Goal: Task Accomplishment & Management: Use online tool/utility

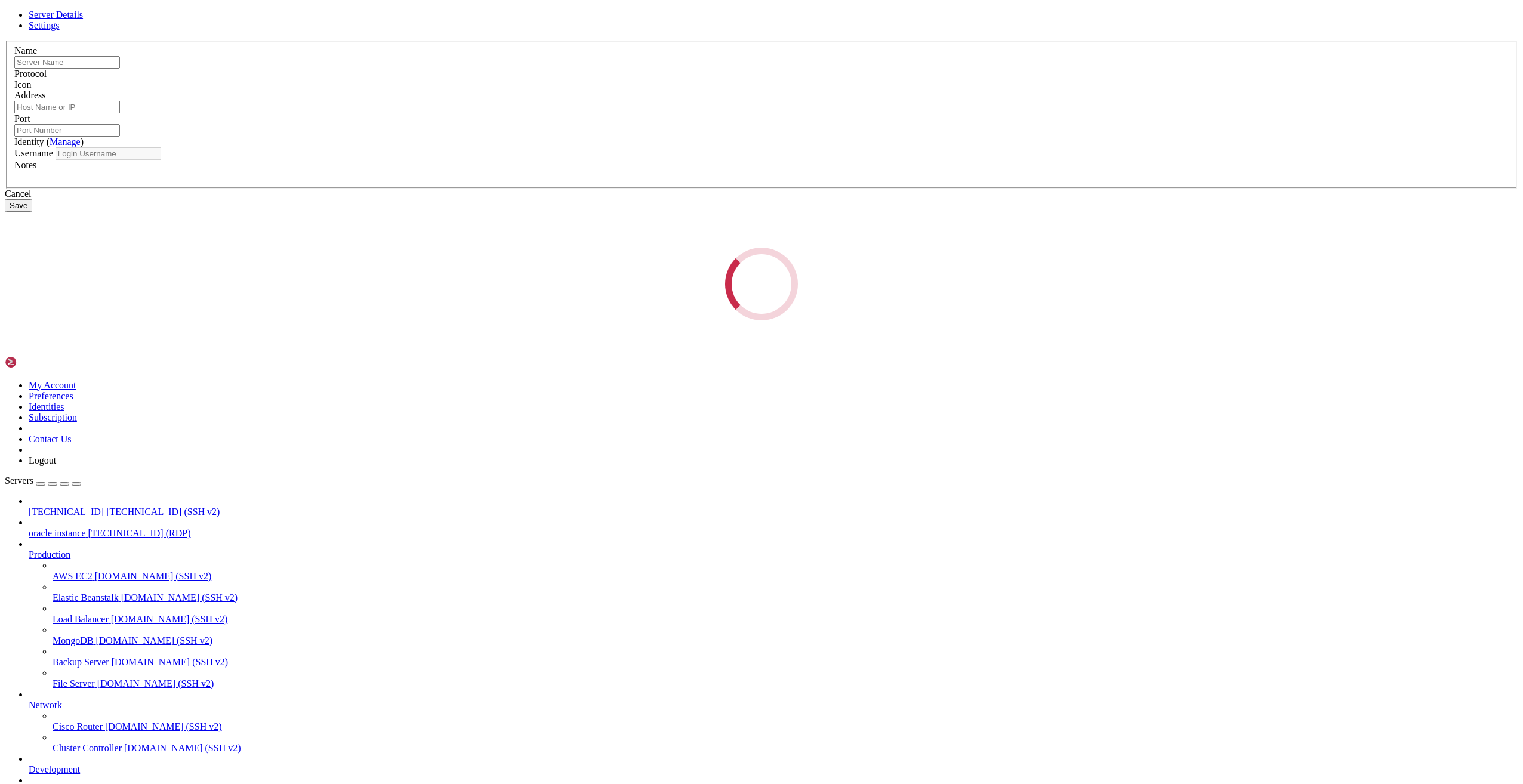
type input "[TECHNICAL_ID]"
type input "22"
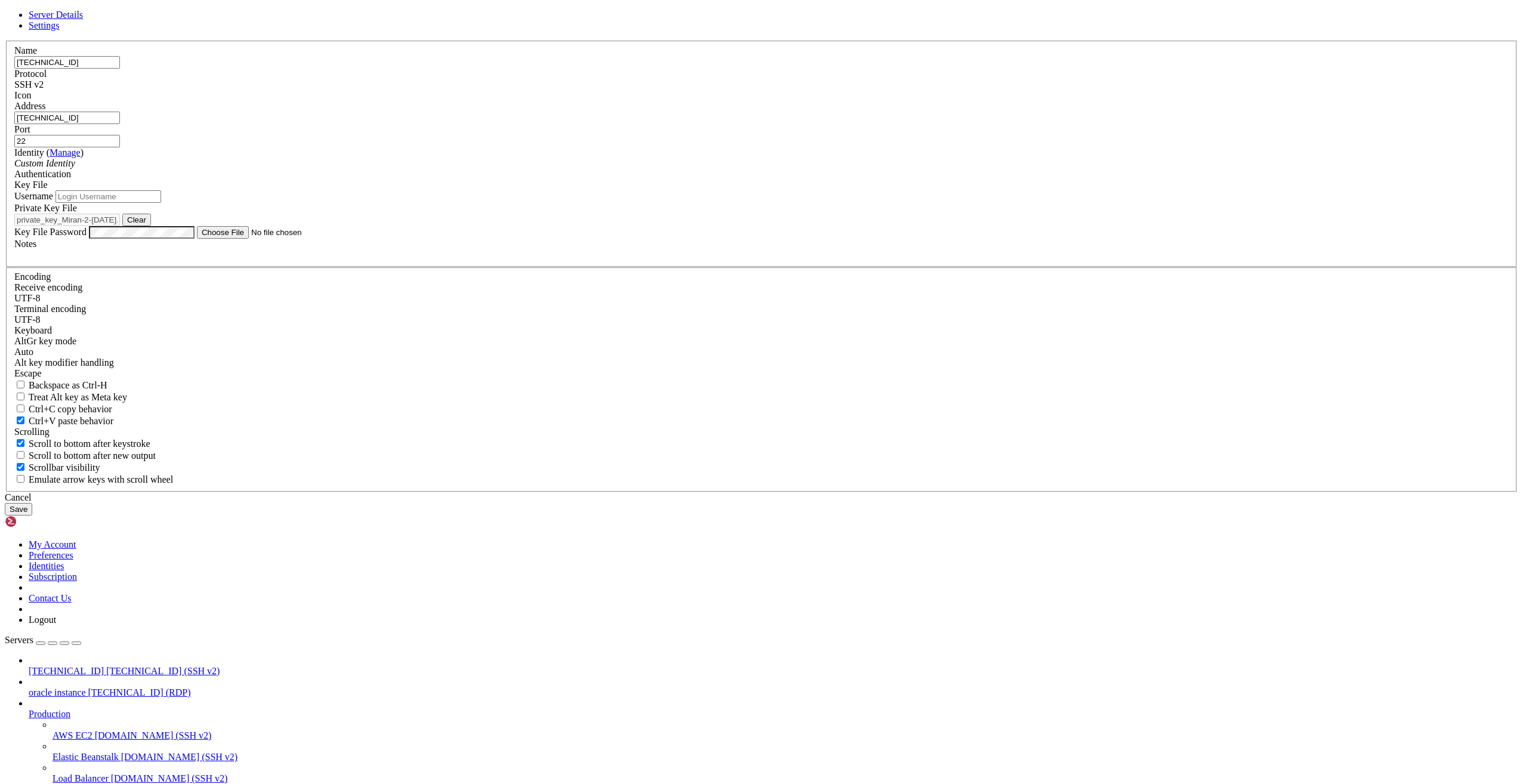
type input "root"
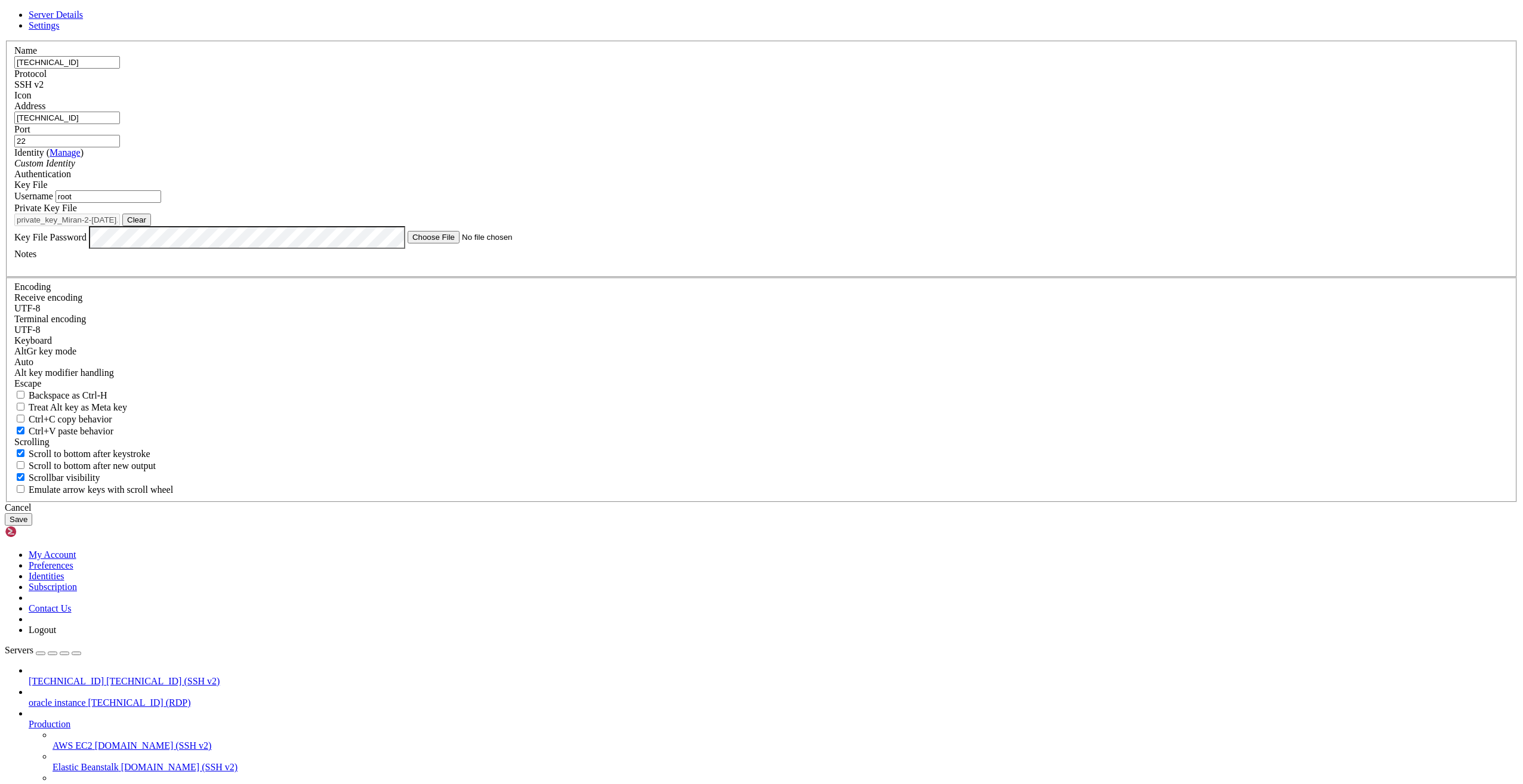
click at [120, 69] on input "[TECHNICAL_ID]" at bounding box center [67, 62] width 106 height 13
paste input "42.247"
type input "[TECHNICAL_ID]"
click at [120, 124] on input "[TECHNICAL_ID]" at bounding box center [67, 117] width 106 height 13
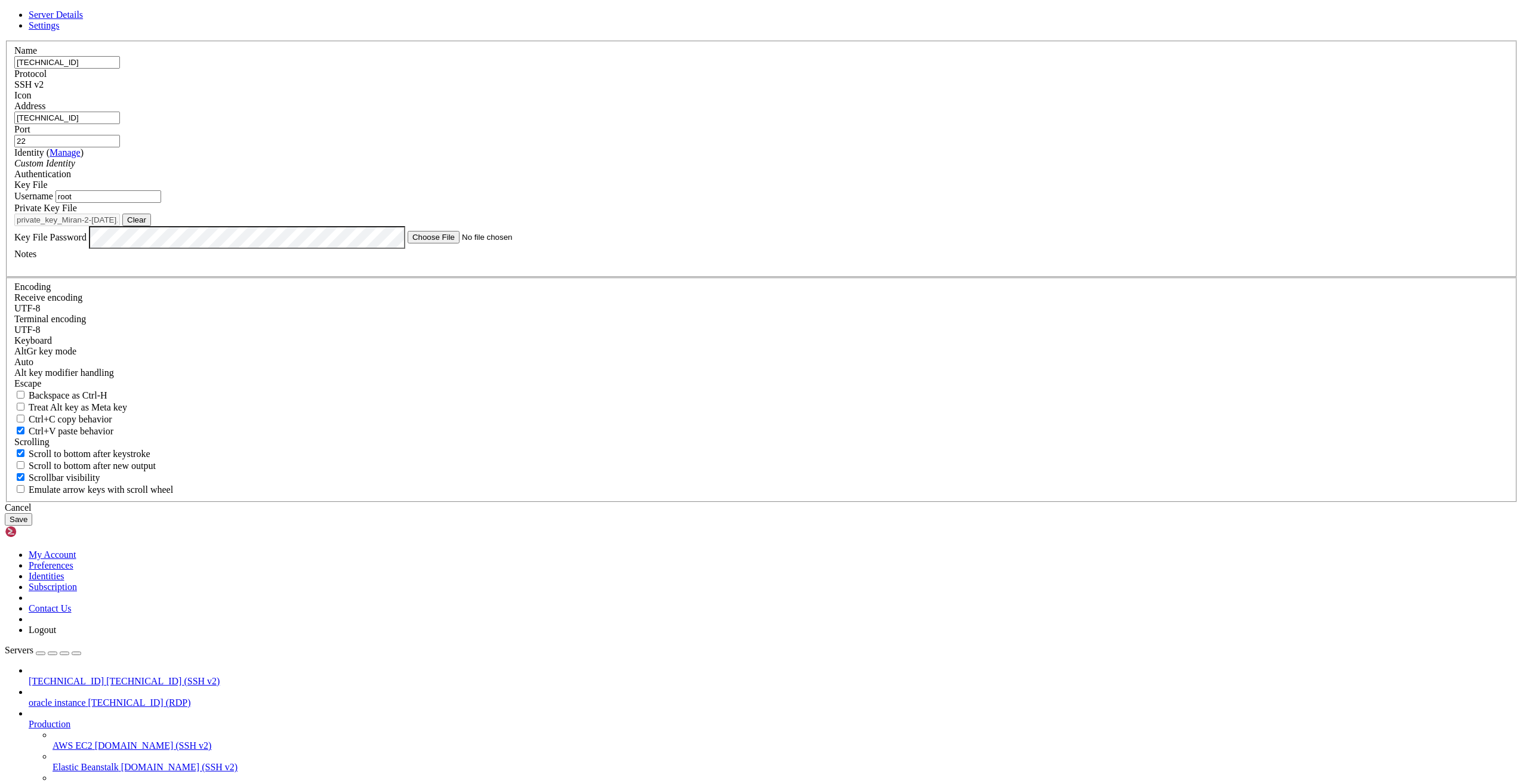
click at [120, 124] on input "[TECHNICAL_ID]" at bounding box center [67, 117] width 106 height 13
paste input "42.247"
type input "[TECHNICAL_ID]"
click at [151, 226] on button "Clear" at bounding box center [137, 220] width 29 height 13
click at [158, 226] on button "Browse" at bounding box center [140, 220] width 36 height 13
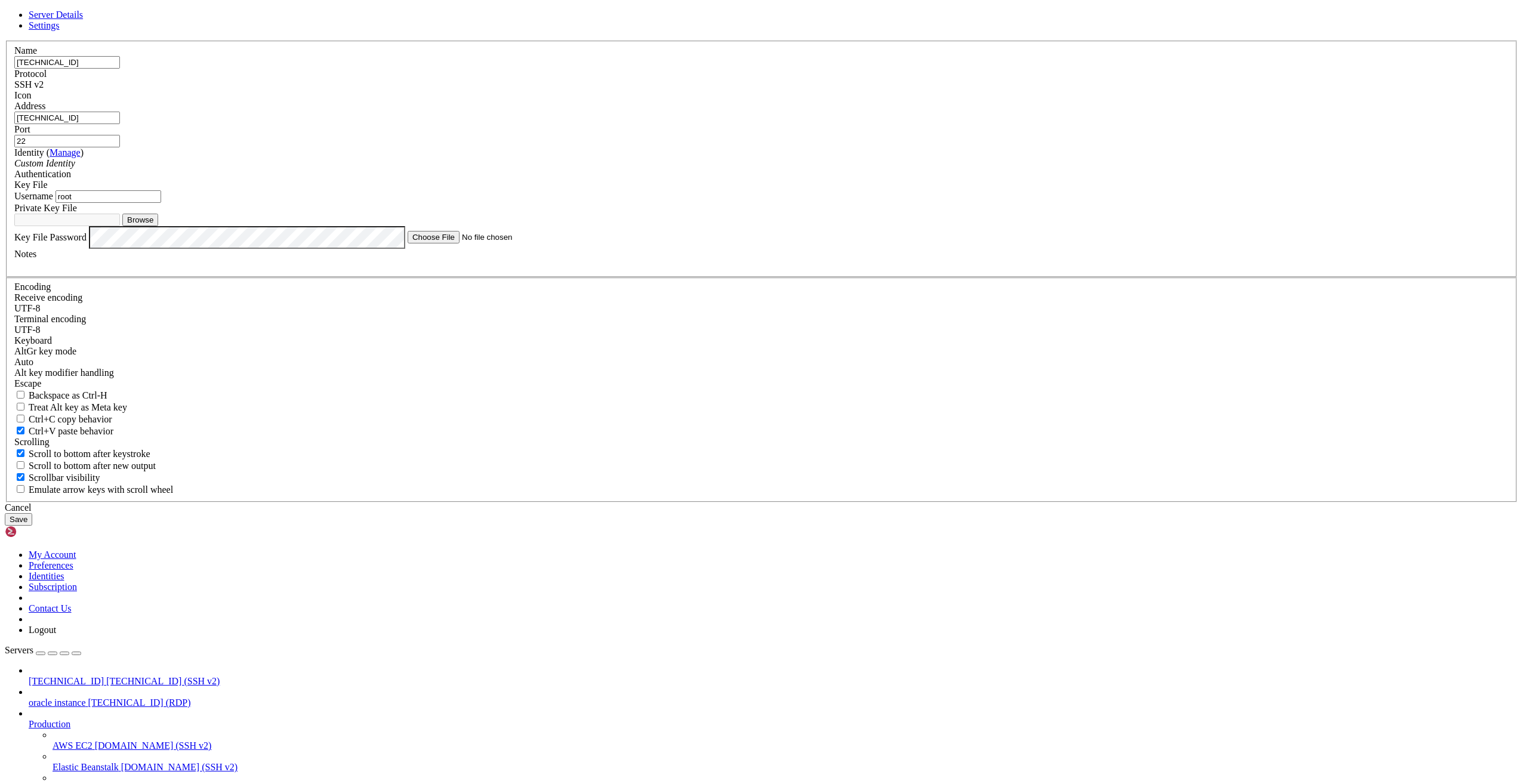
type input "KeyPair-6d5a.pem"
click at [161, 203] on input "root" at bounding box center [108, 196] width 106 height 13
click at [32, 526] on button "Save" at bounding box center [19, 519] width 28 height 13
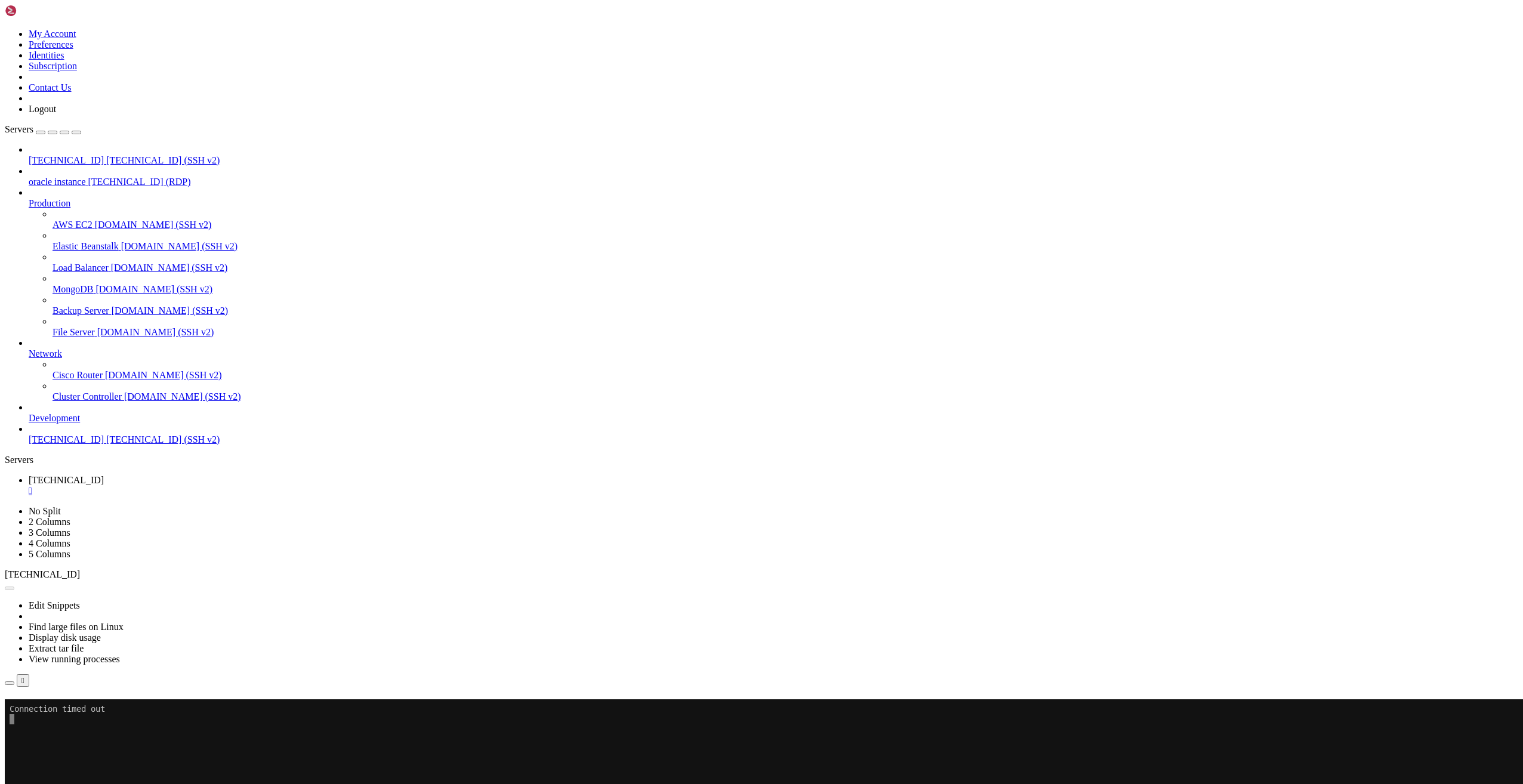
click at [103, 155] on span "[TECHNICAL_ID]" at bounding box center [66, 160] width 75 height 10
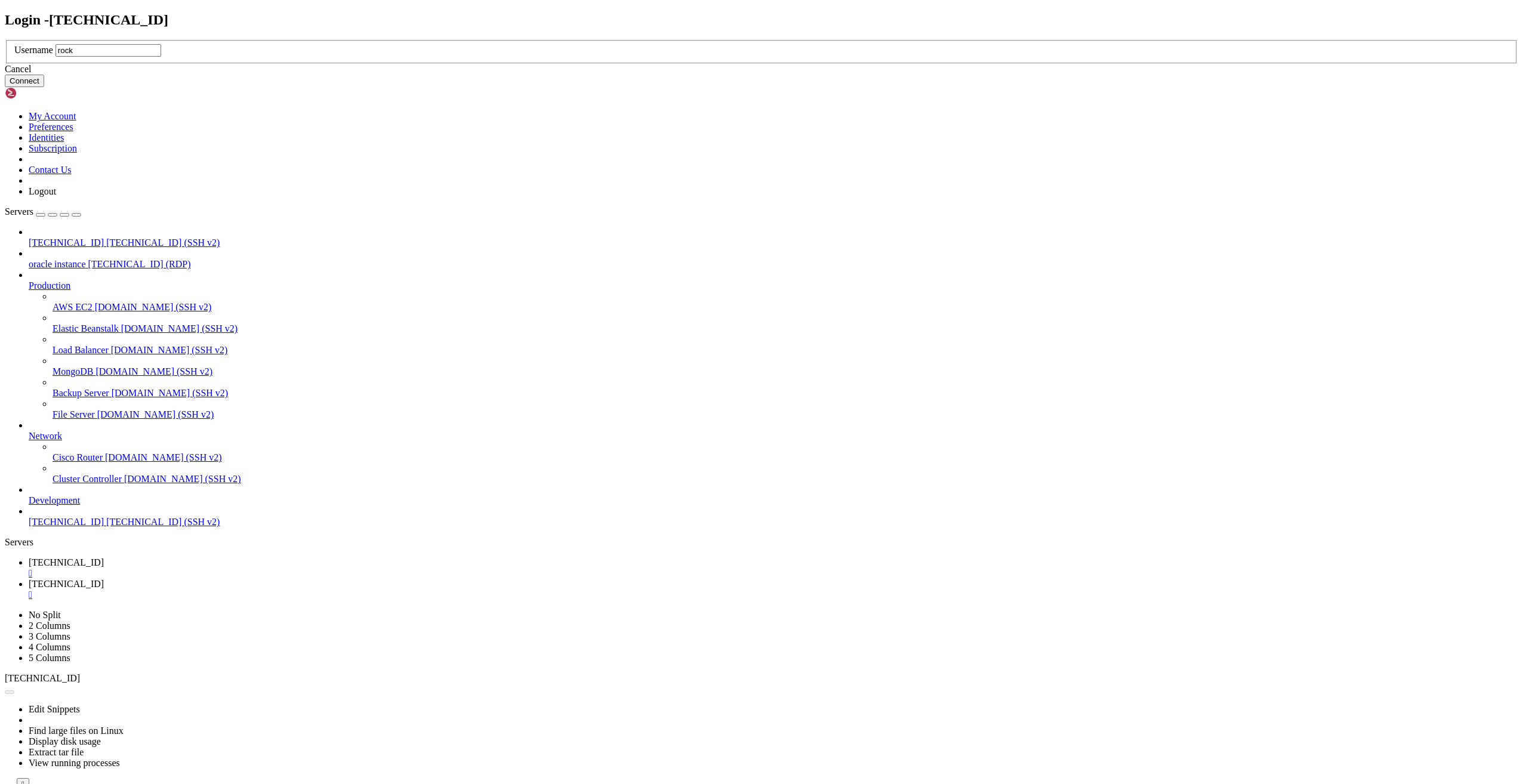
type input "rocky"
click button "Connect" at bounding box center [24, 81] width 39 height 13
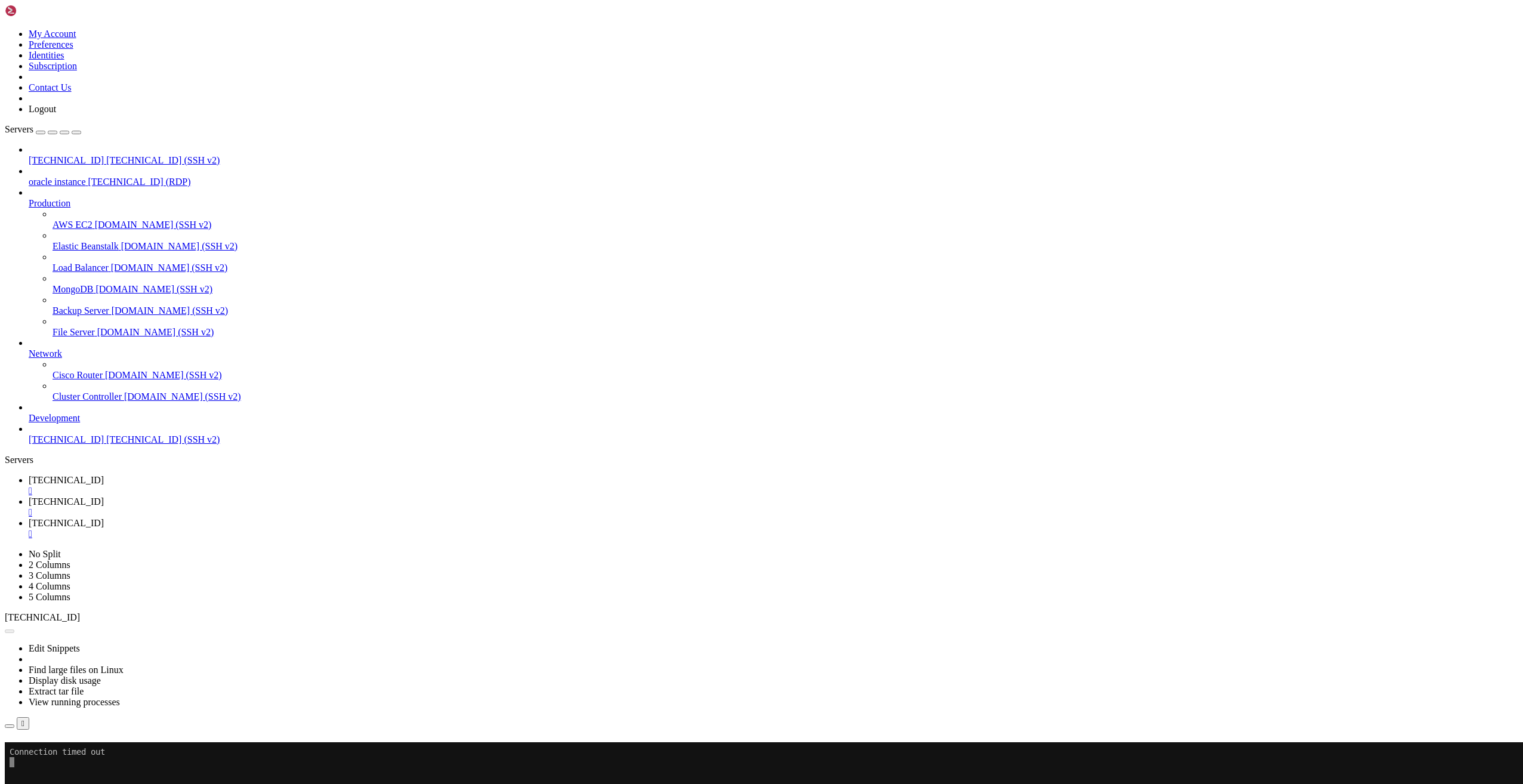
click at [329, 507] on div "" at bounding box center [774, 513] width 1490 height 11
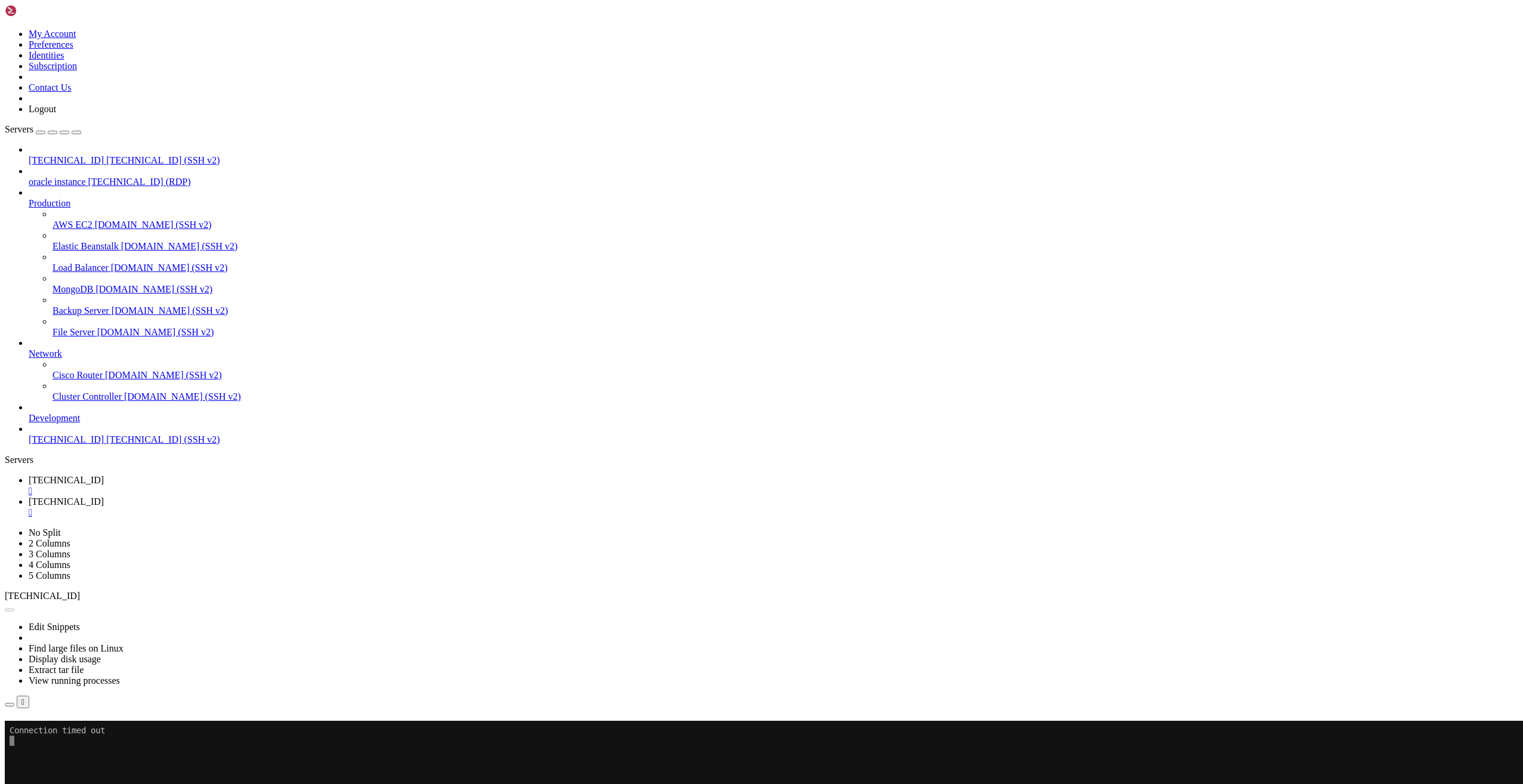
click at [52, 732] on button "Reconnect" at bounding box center [28, 738] width 48 height 13
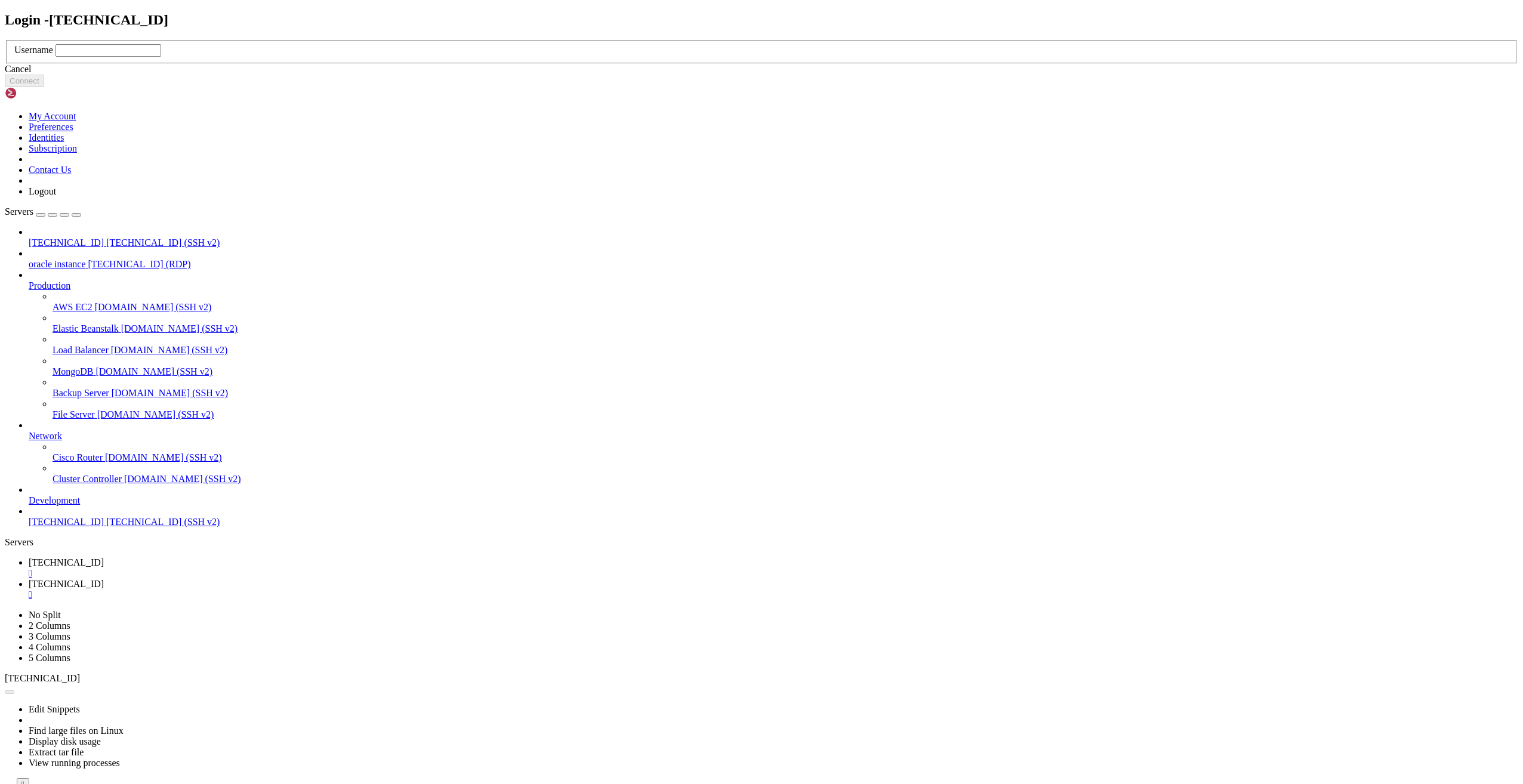
click at [161, 57] on input "text" at bounding box center [108, 50] width 106 height 13
type input "root"
click button "Connect" at bounding box center [24, 81] width 39 height 13
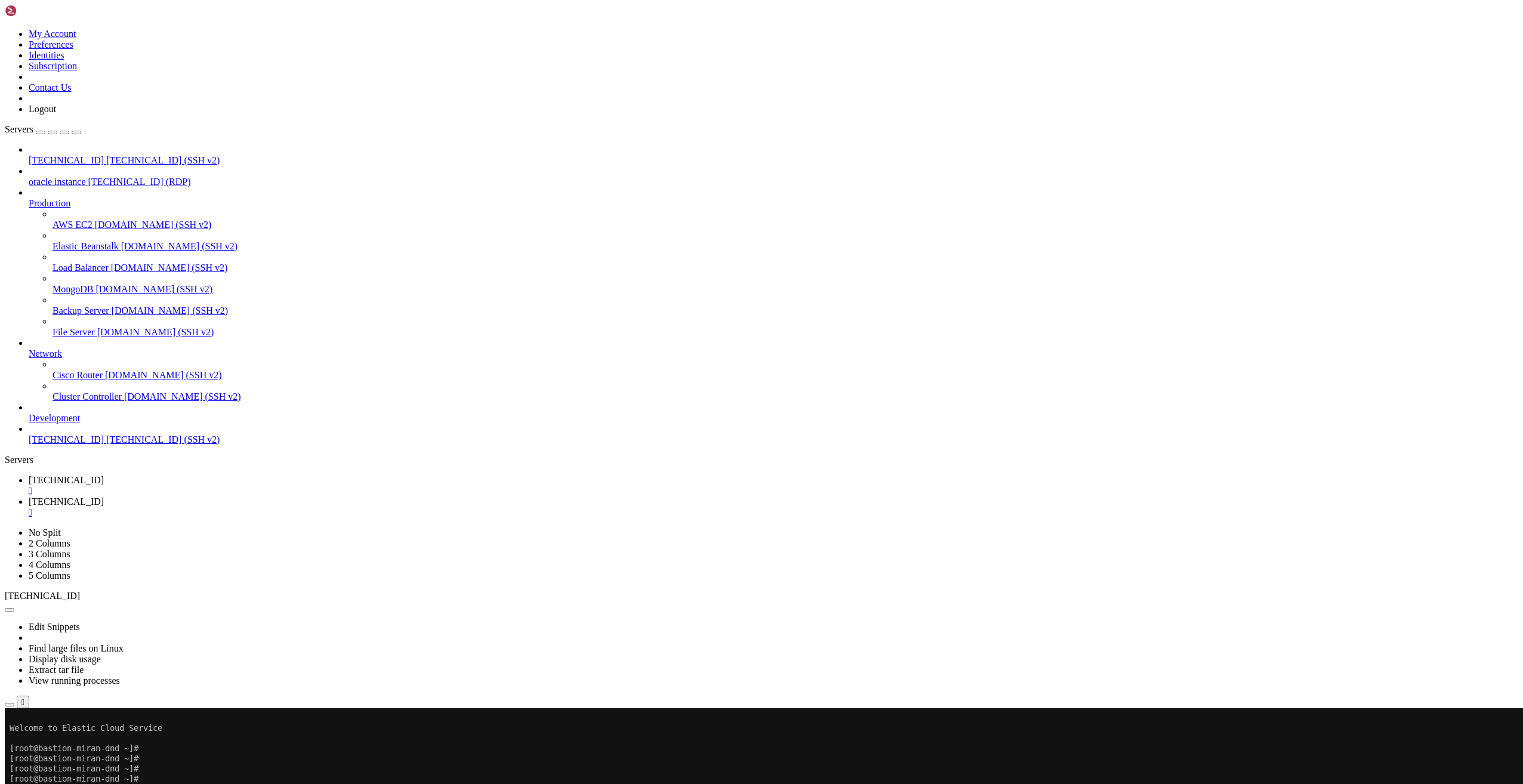
click at [31, 782] on x-row "[root@bastion-miran-dnd ~]#" at bounding box center [691, 779] width 1363 height 10
click at [57, 131] on button "button" at bounding box center [52, 132] width 10 height 4
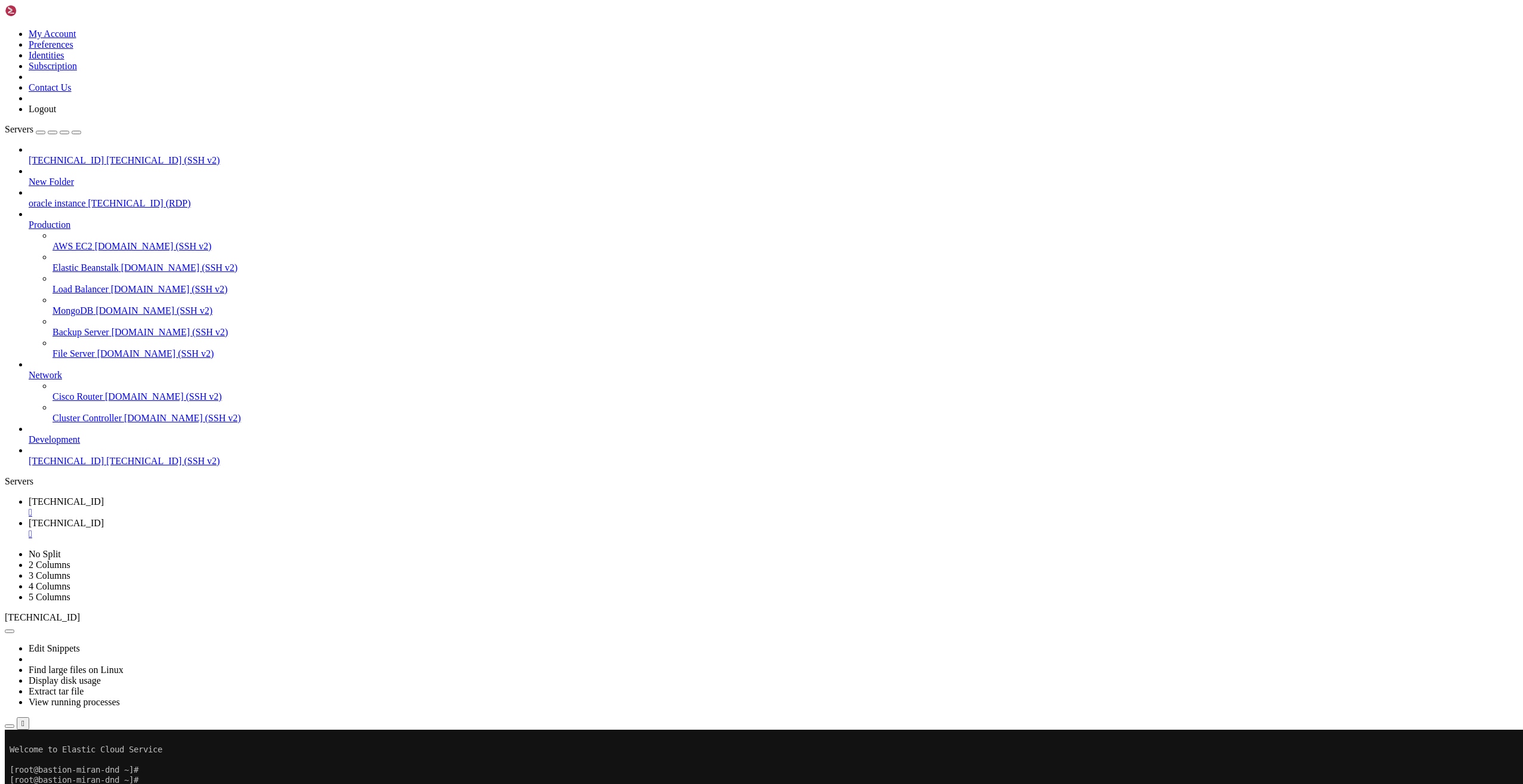
drag, startPoint x: 253, startPoint y: 854, endPoint x: 182, endPoint y: 877, distance: 74.6
click at [107, 155] on span "[TECHNICAL_ID] (SSH v2)" at bounding box center [163, 160] width 113 height 10
click at [10, 726] on icon "button" at bounding box center [10, 726] width 0 height 0
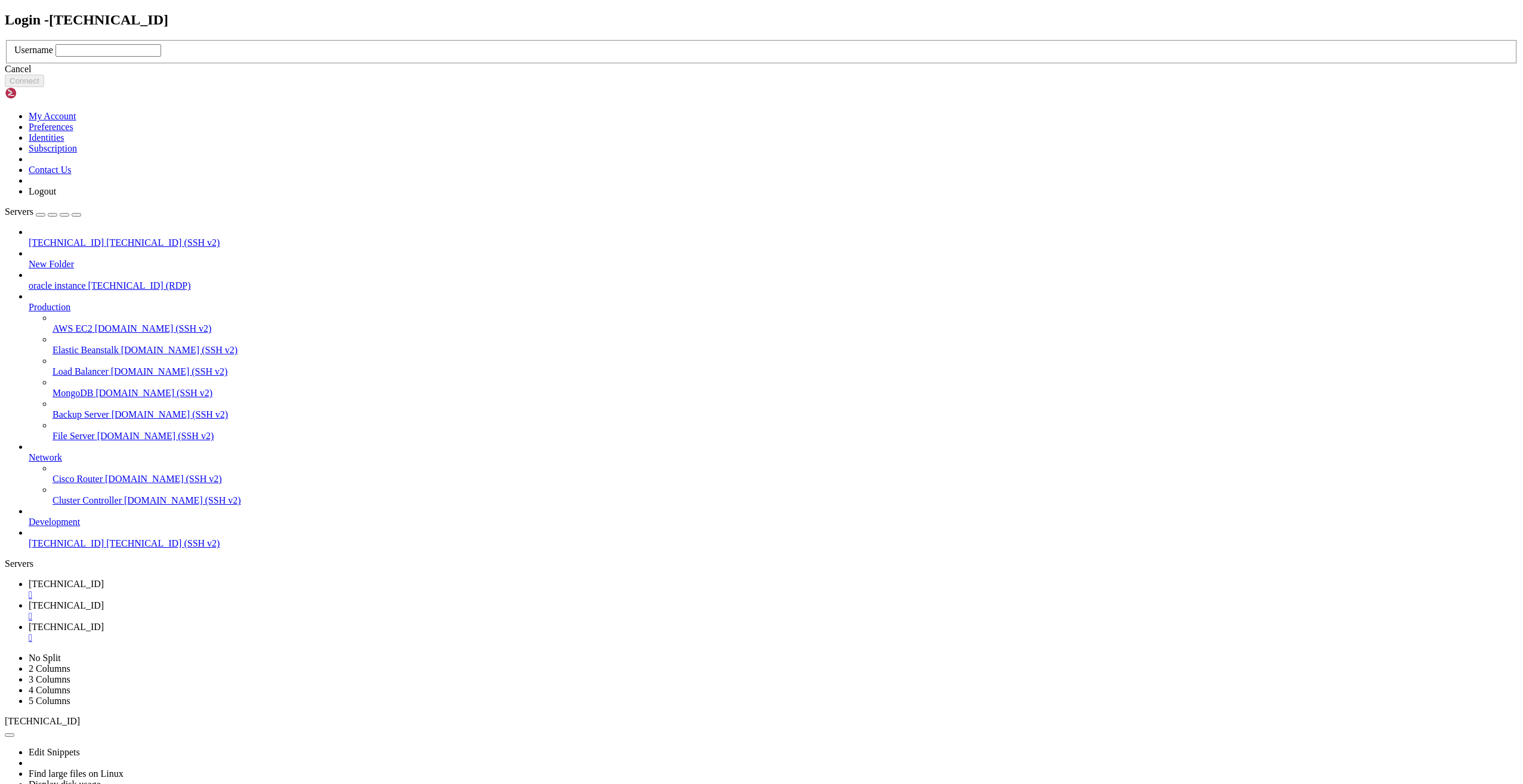
click at [161, 57] on input "text" at bounding box center [108, 50] width 106 height 13
type input "root"
click button "Connect" at bounding box center [24, 81] width 39 height 13
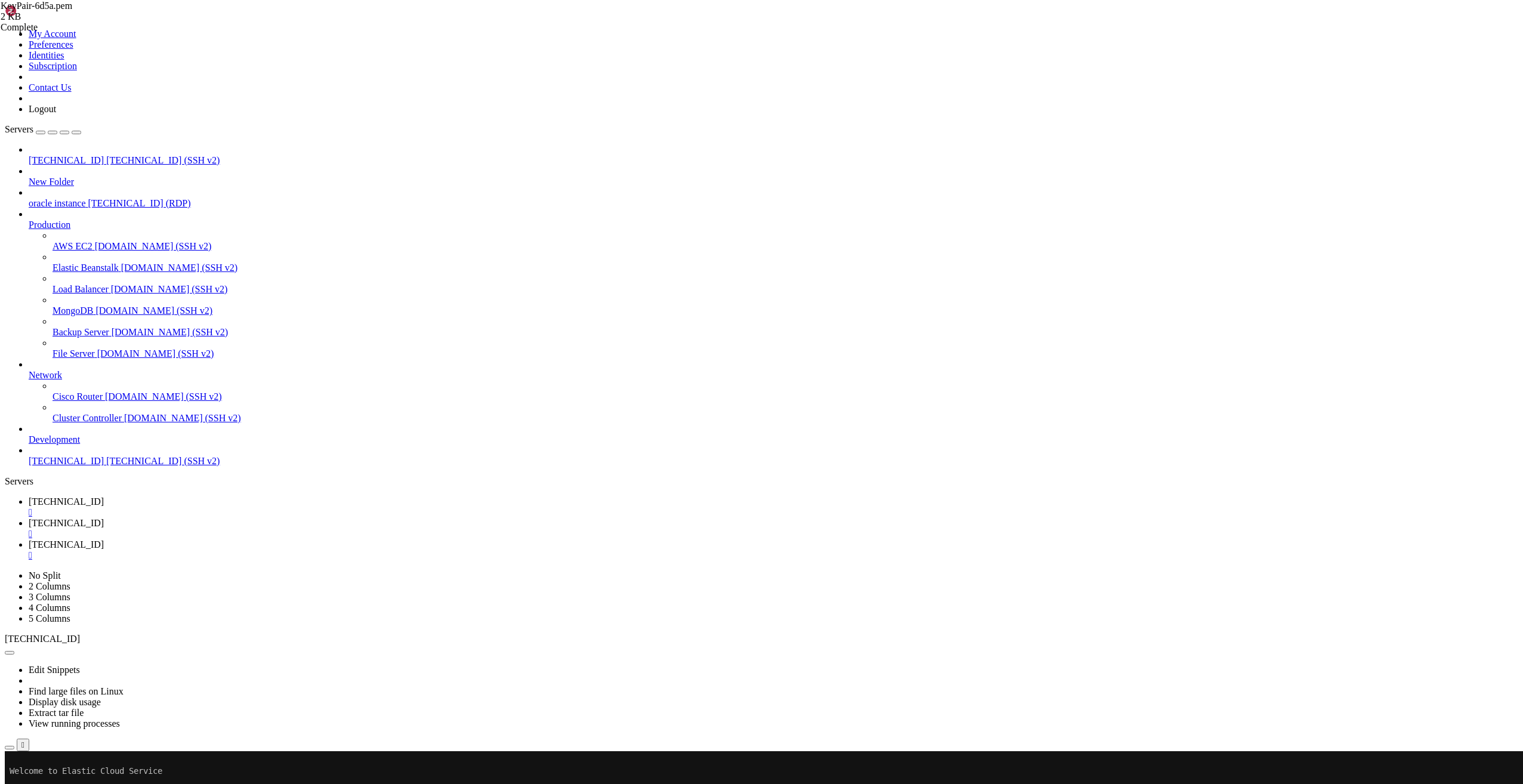
type input "/opt"
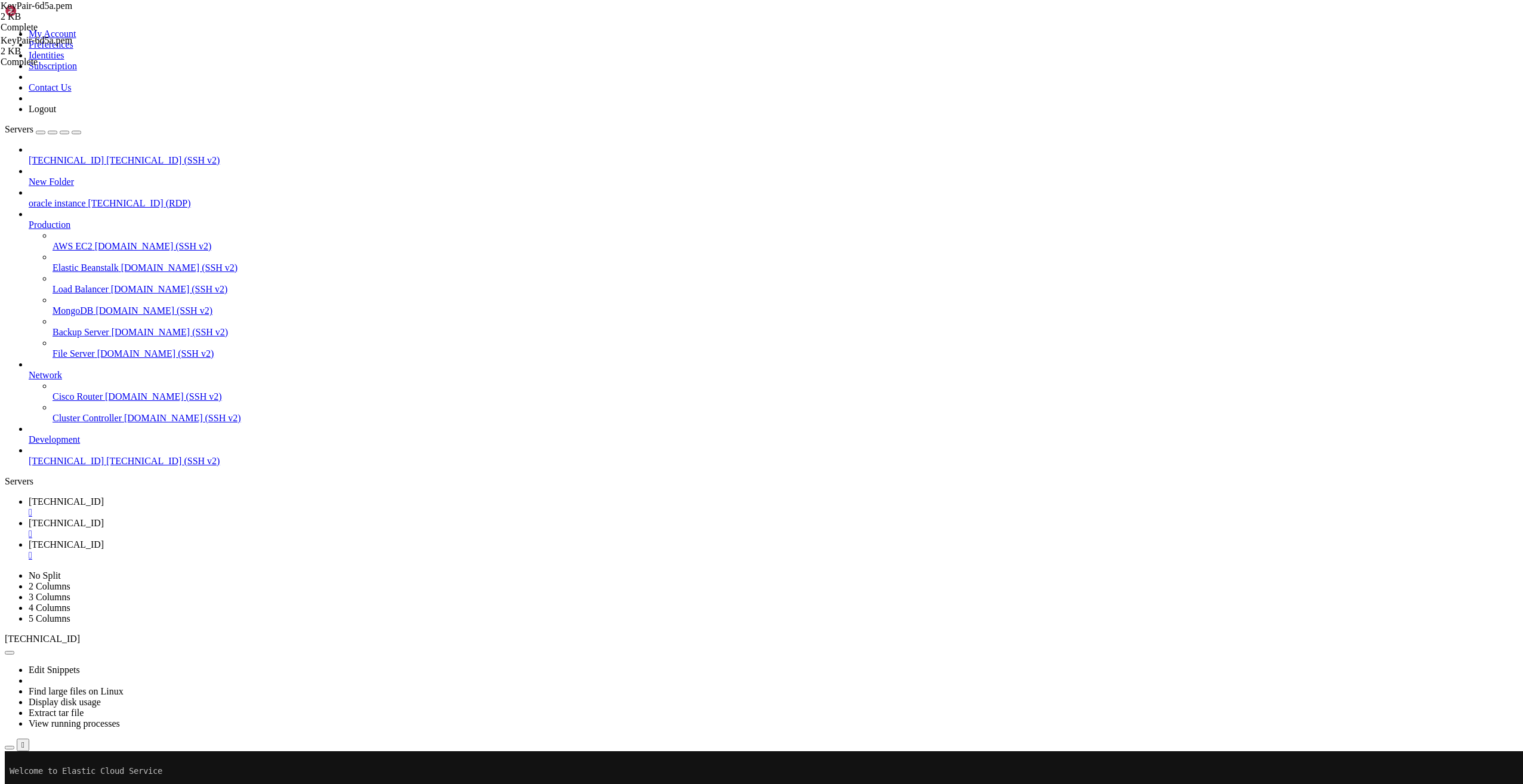
click at [104, 496] on span "[TECHNICAL_ID]" at bounding box center [66, 501] width 75 height 10
click at [10, 748] on icon "button" at bounding box center [10, 748] width 0 height 0
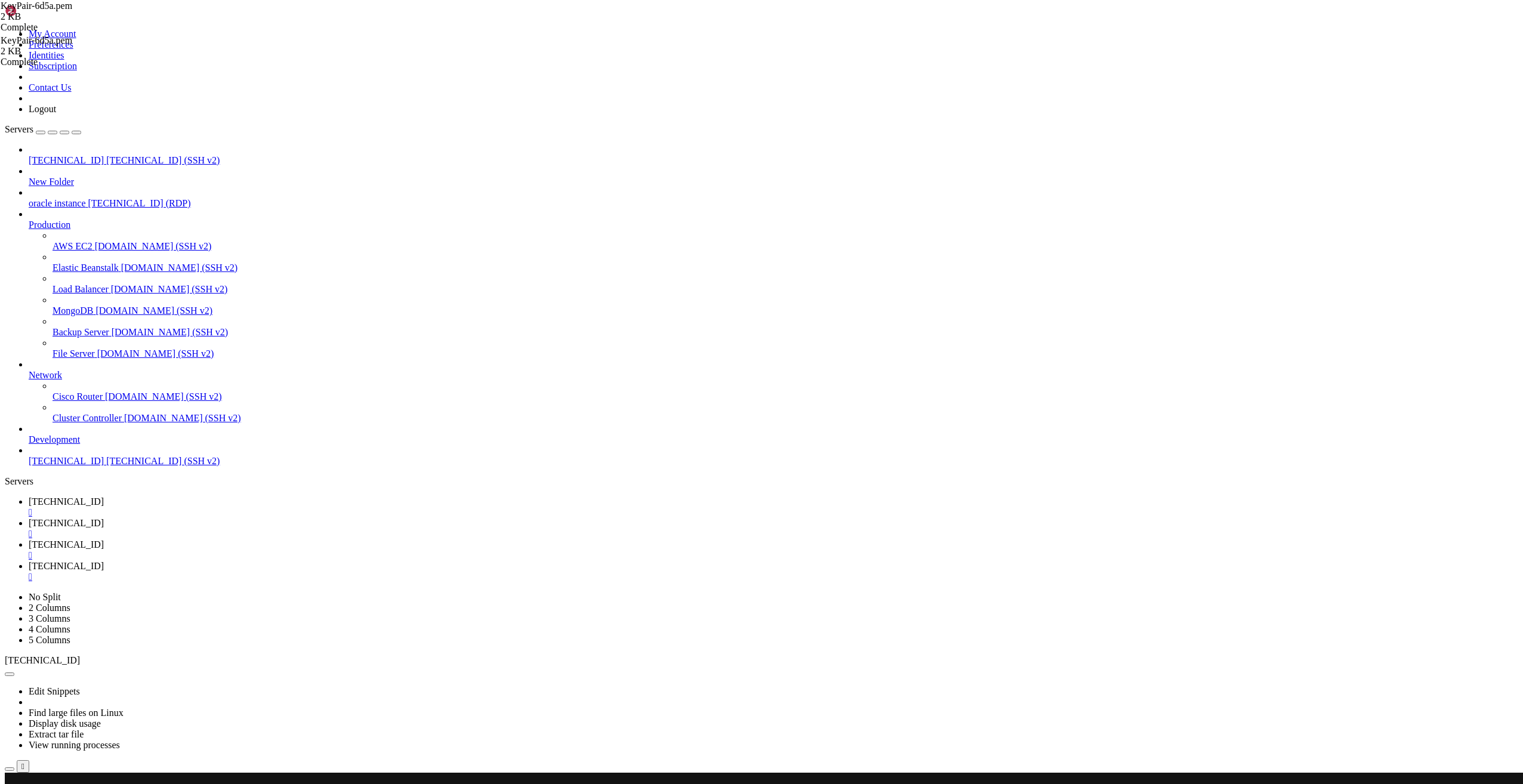
click at [521, 572] on div "" at bounding box center [774, 577] width 1490 height 11
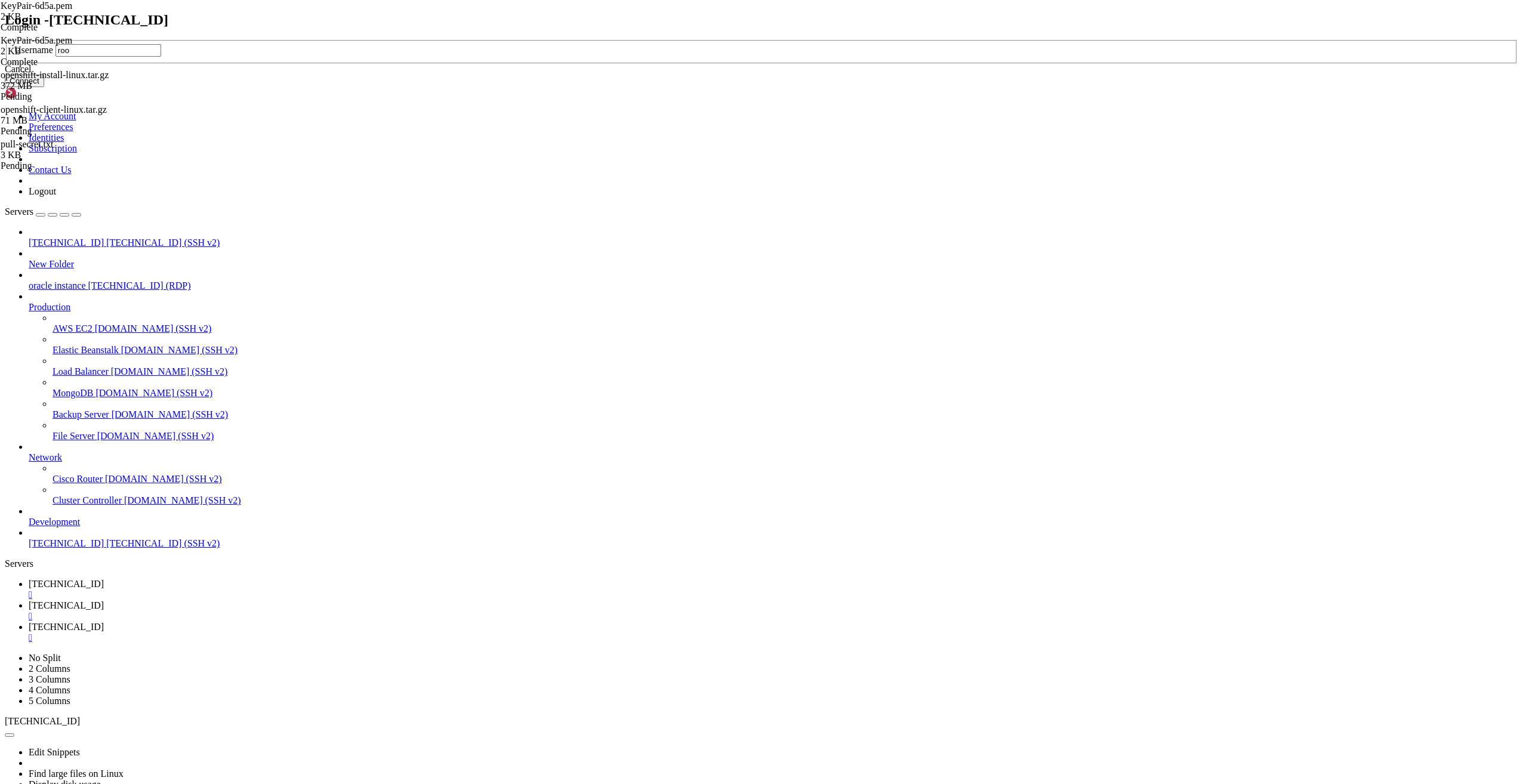
type input "root"
click button "Connect" at bounding box center [24, 81] width 39 height 13
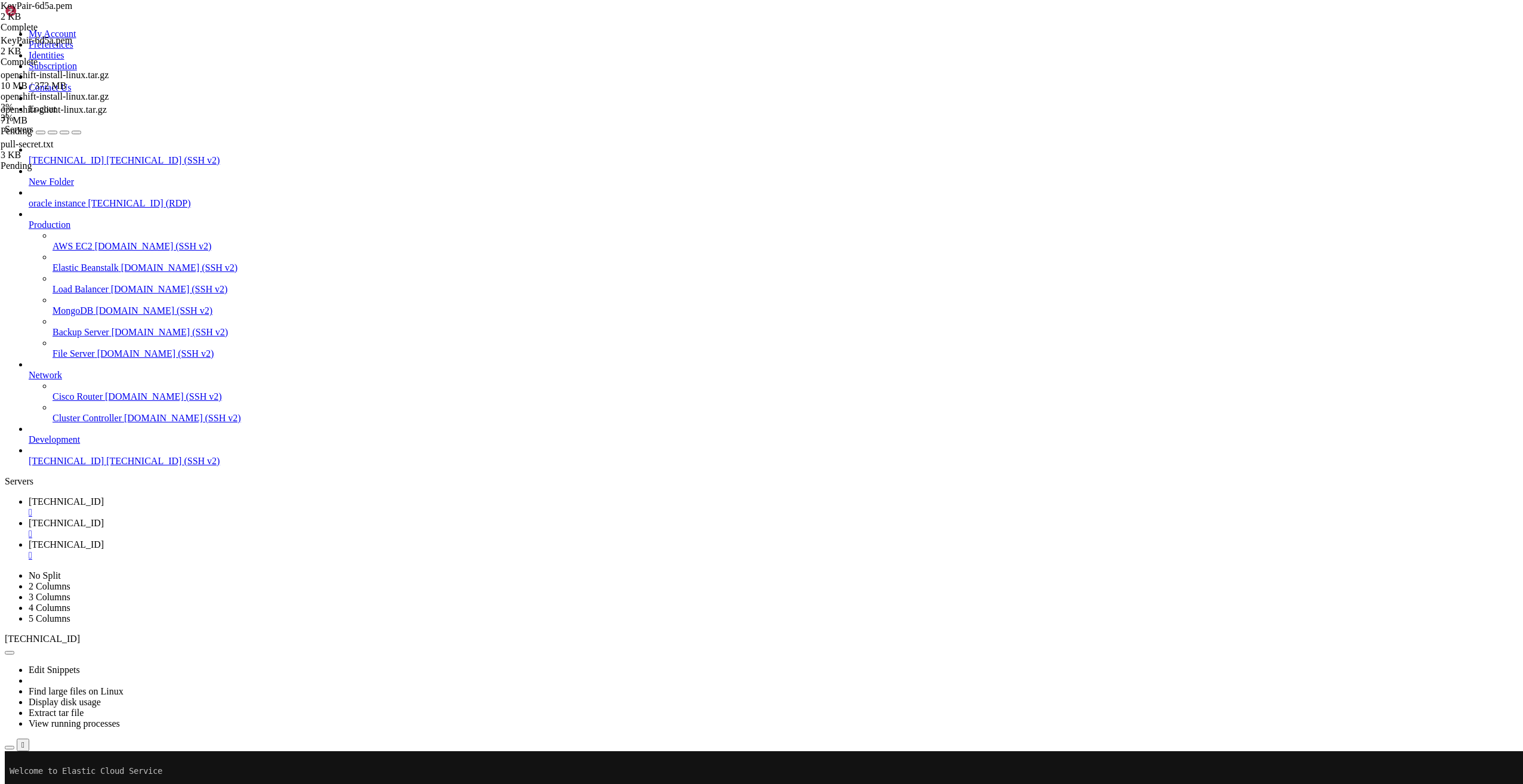
click at [104, 496] on span "[TECHNICAL_ID]" at bounding box center [66, 501] width 75 height 10
drag, startPoint x: 279, startPoint y: 1102, endPoint x: 307, endPoint y: 1030, distance: 77.3
click at [376, 540] on link "[TECHNICAL_ID] " at bounding box center [774, 551] width 1490 height 22
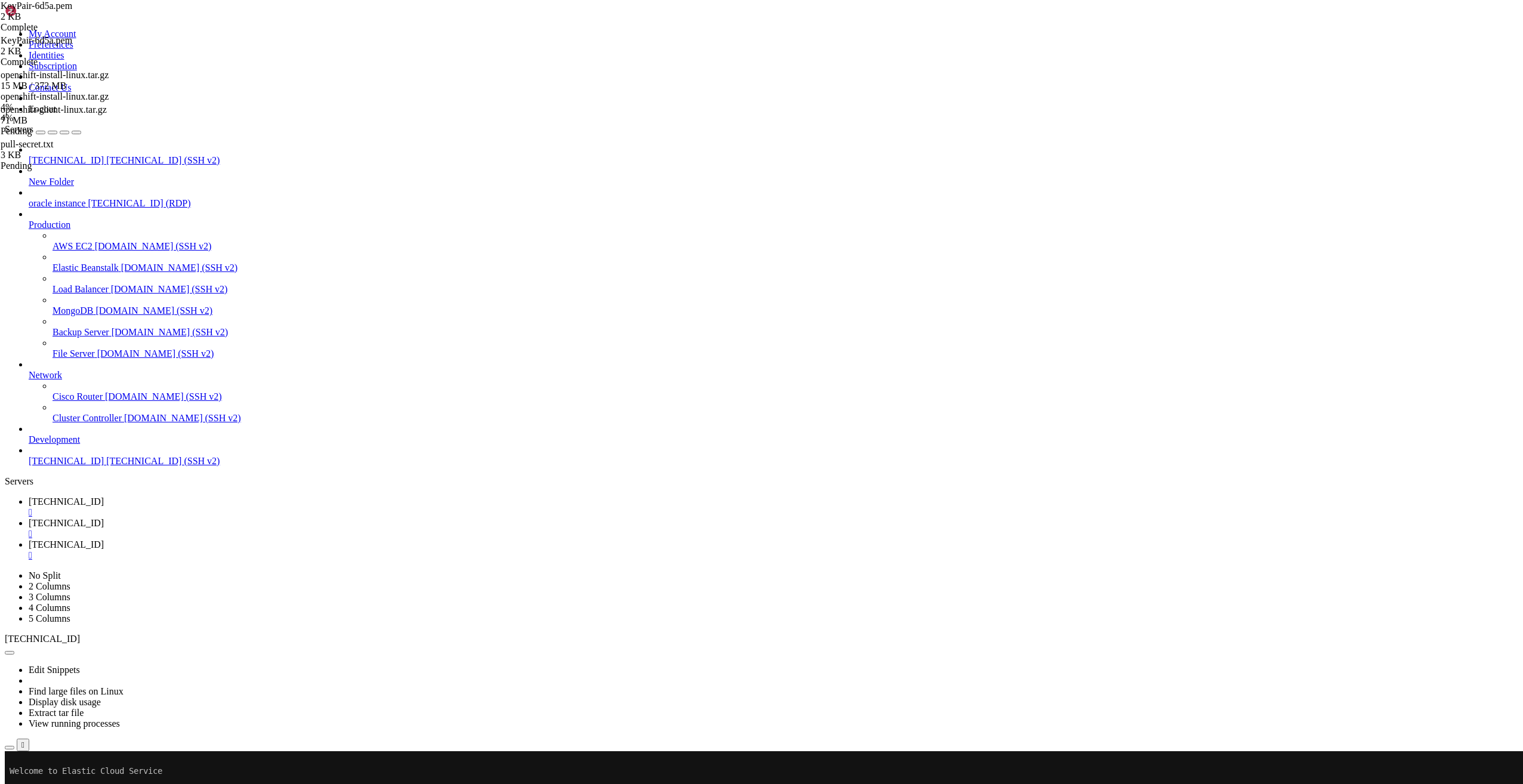
click at [120, 113] on div "openshift-install-linux.tar.gz 4%" at bounding box center [60, 102] width 119 height 22
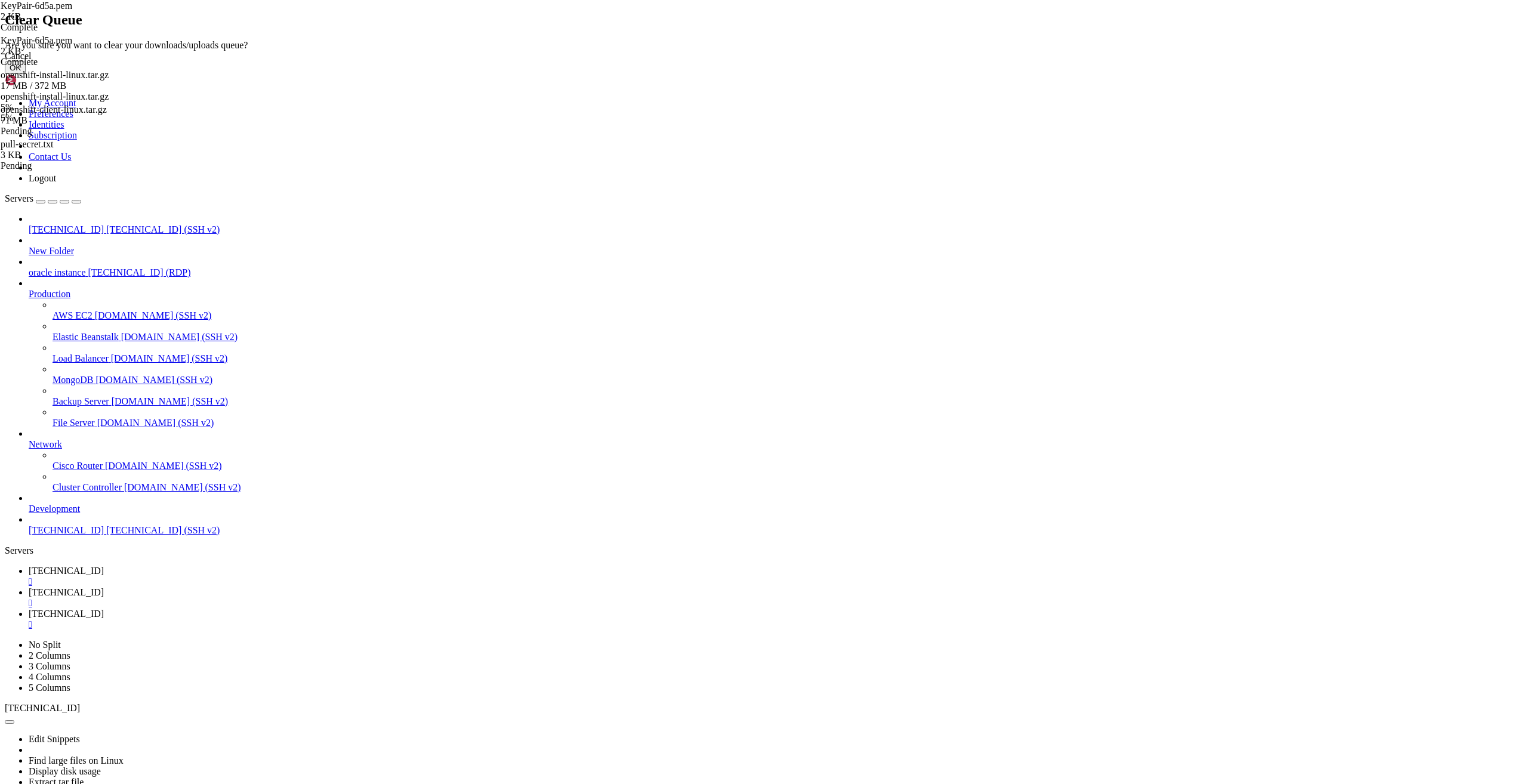
click at [26, 74] on button "OK" at bounding box center [15, 67] width 21 height 13
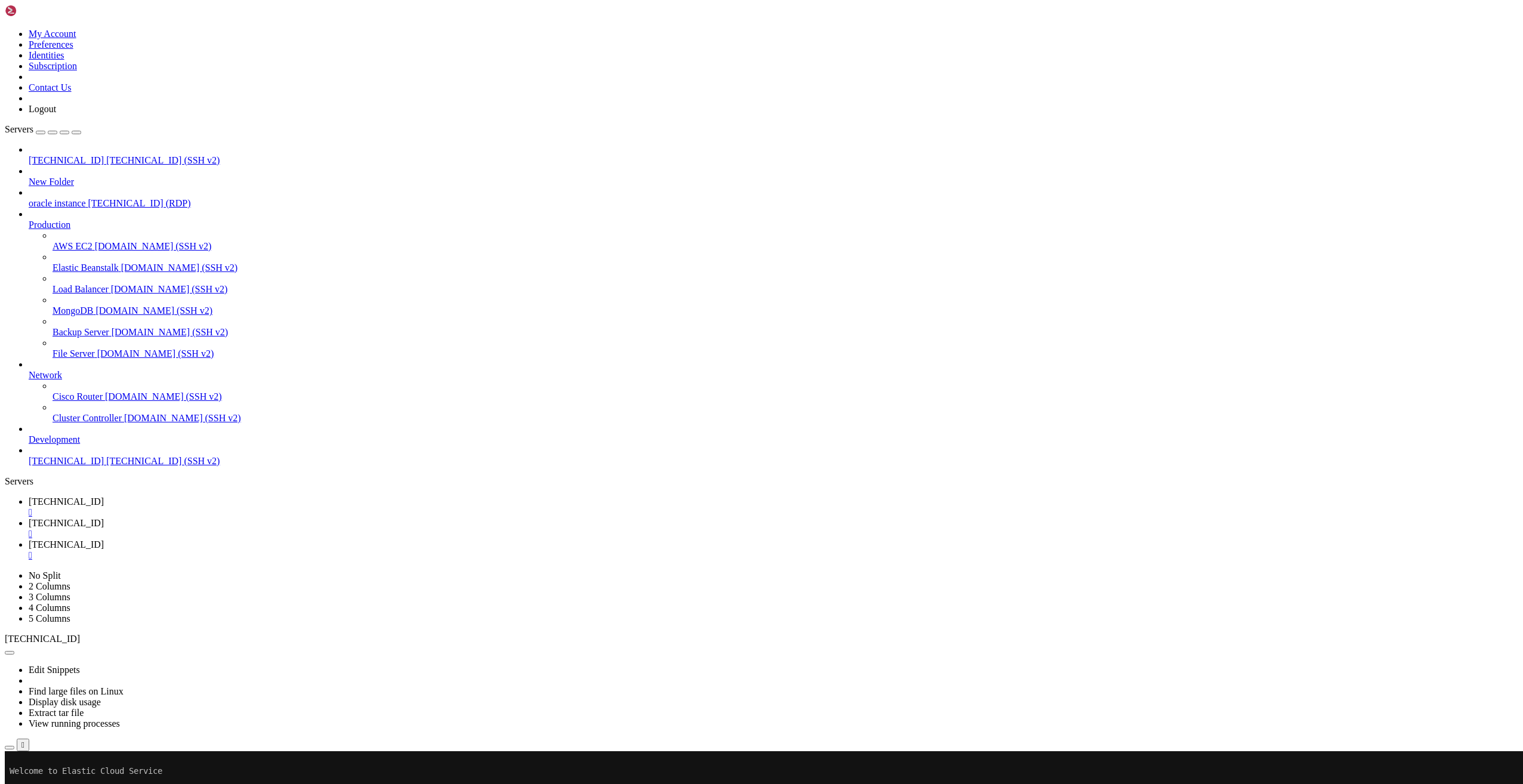
click at [104, 496] on span "[TECHNICAL_ID]" at bounding box center [66, 501] width 75 height 10
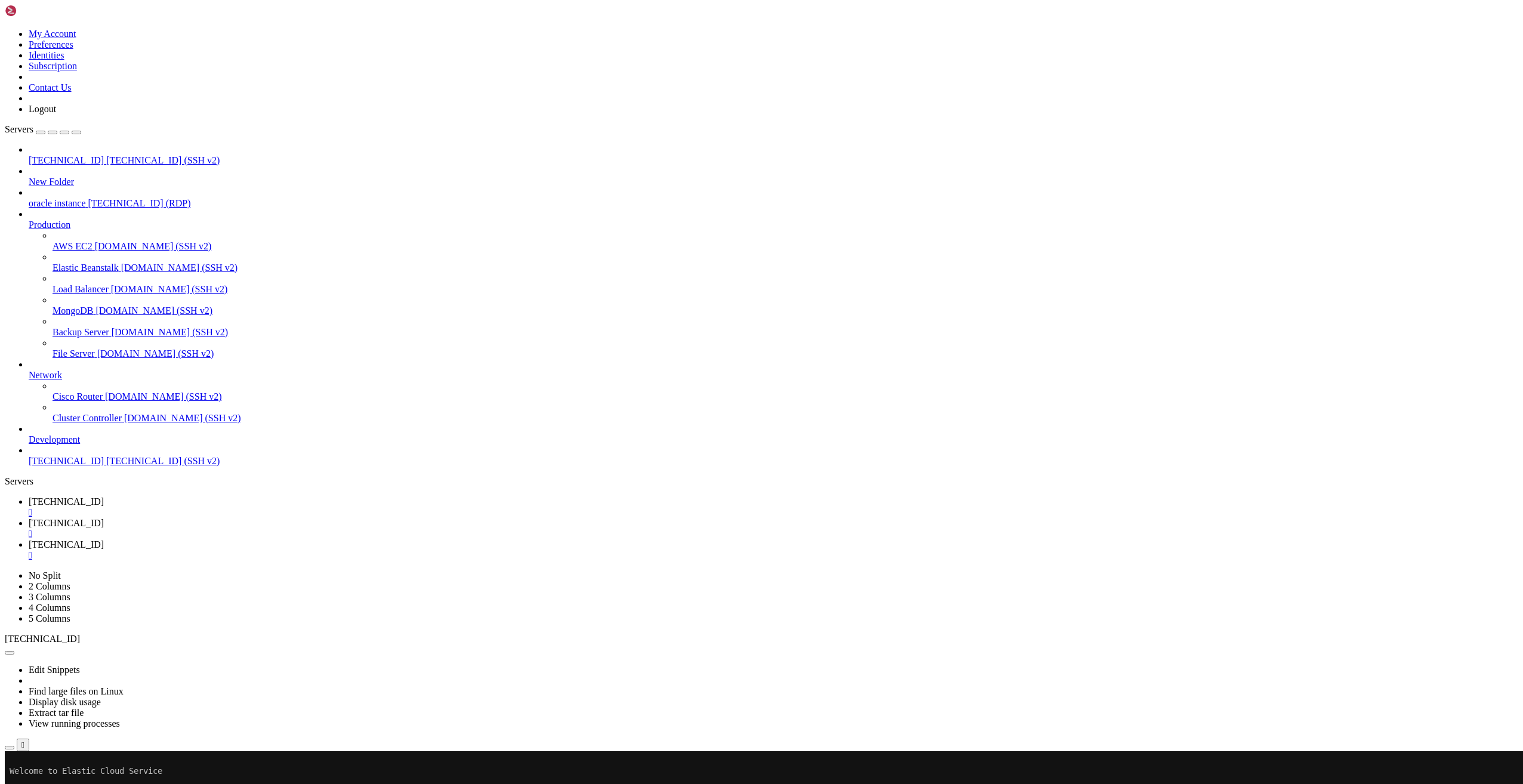
click at [104, 540] on span "[TECHNICAL_ID]" at bounding box center [66, 545] width 75 height 10
drag, startPoint x: 1479, startPoint y: 164, endPoint x: 1487, endPoint y: 164, distance: 8.0
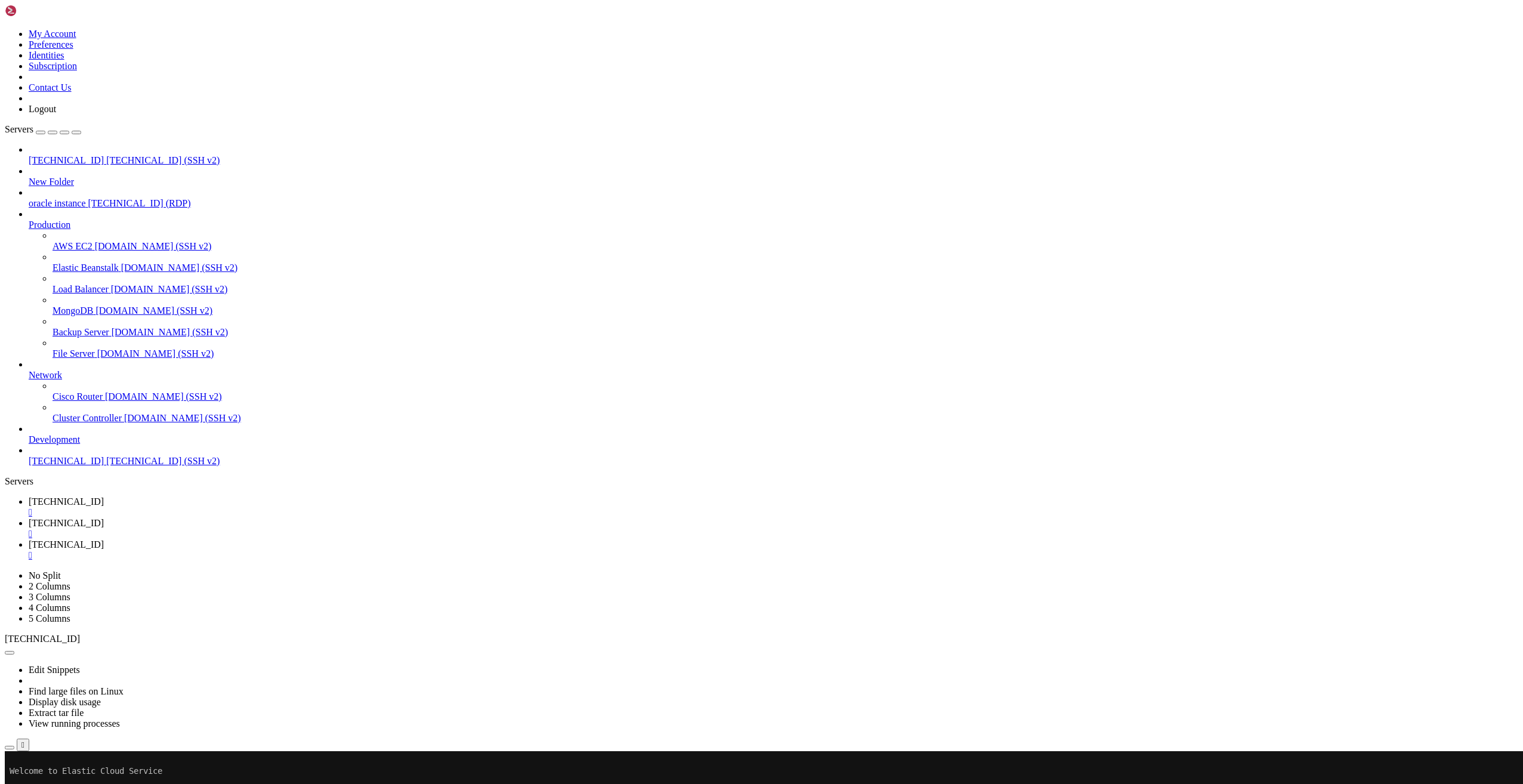
type input "/opt"
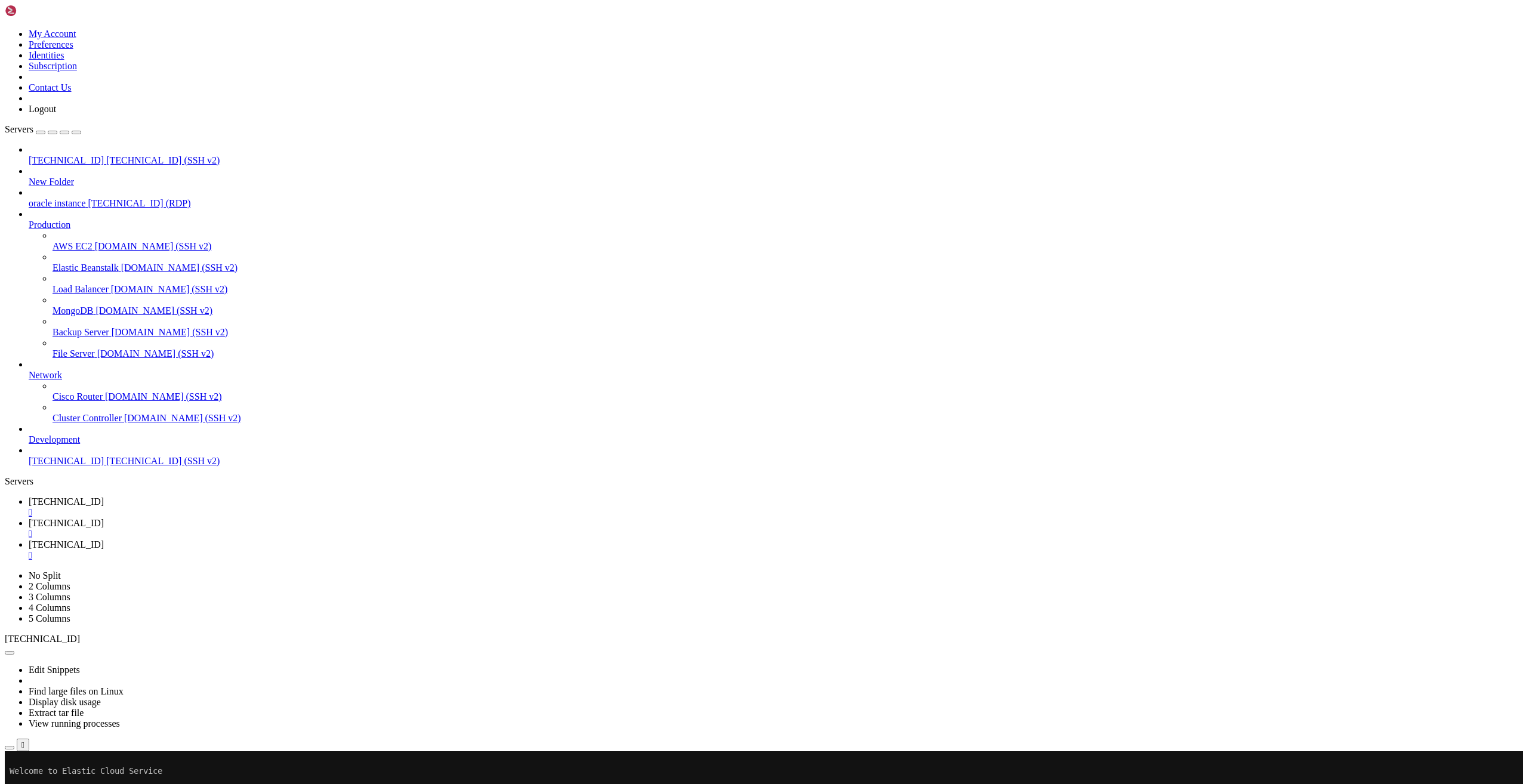
click at [1441, 43] on div at bounding box center [761, 392] width 1523 height 784
click at [104, 496] on span "[TECHNICAL_ID]" at bounding box center [66, 501] width 75 height 10
